Goal: Task Accomplishment & Management: Manage account settings

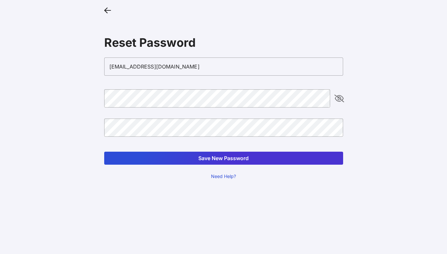
click at [222, 158] on button "Save New Password" at bounding box center [223, 158] width 239 height 13
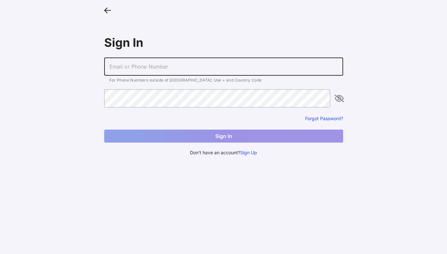
click at [133, 71] on input "text" at bounding box center [223, 66] width 239 height 18
type input "[EMAIL_ADDRESS][DOMAIN_NAME]"
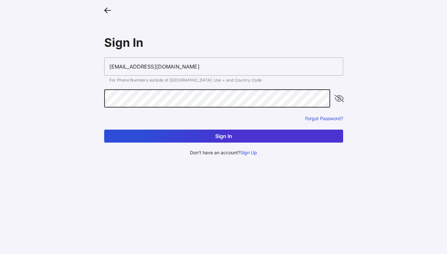
click at [104, 130] on button "Sign In" at bounding box center [223, 136] width 239 height 13
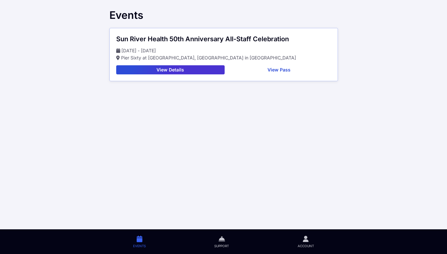
click at [282, 71] on button "View Pass" at bounding box center [279, 69] width 104 height 9
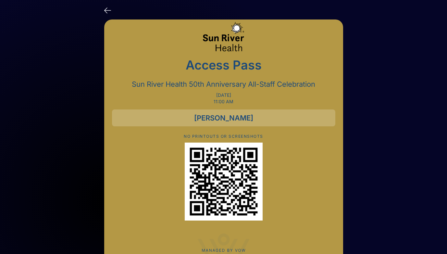
click at [111, 10] on div at bounding box center [223, 11] width 239 height 13
click at [108, 10] on icon at bounding box center [107, 9] width 7 height 9
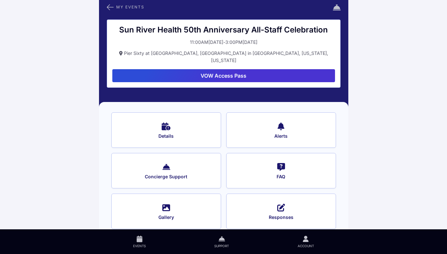
scroll to position [8, 0]
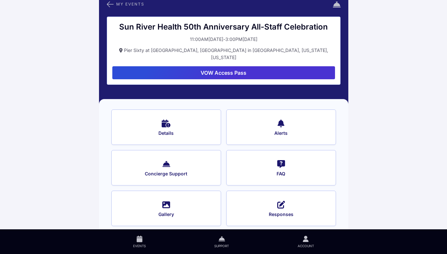
click at [297, 66] on button "VOW Access Pass" at bounding box center [223, 72] width 223 height 13
